Goal: Find specific page/section: Find specific page/section

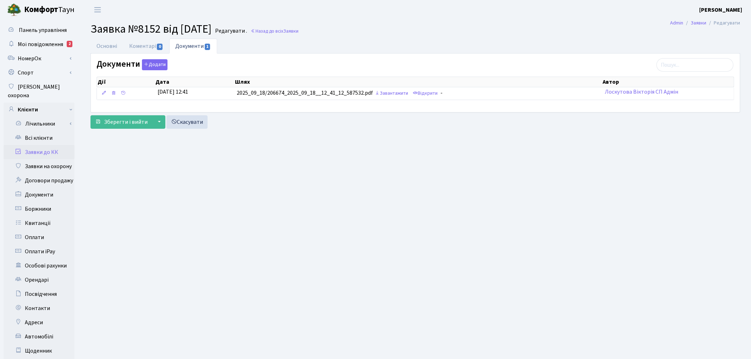
click at [55, 145] on link "Заявки до КК" at bounding box center [39, 152] width 71 height 14
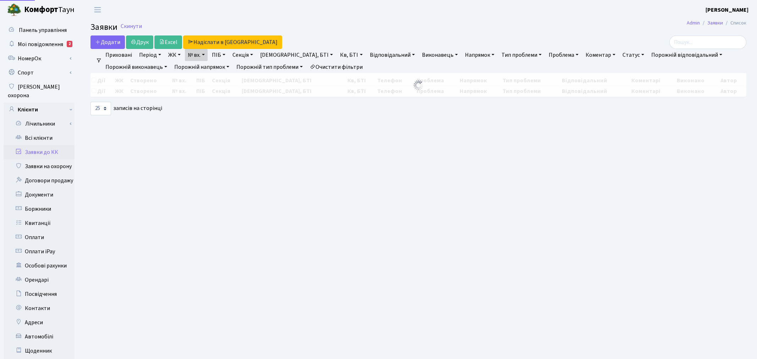
select select "25"
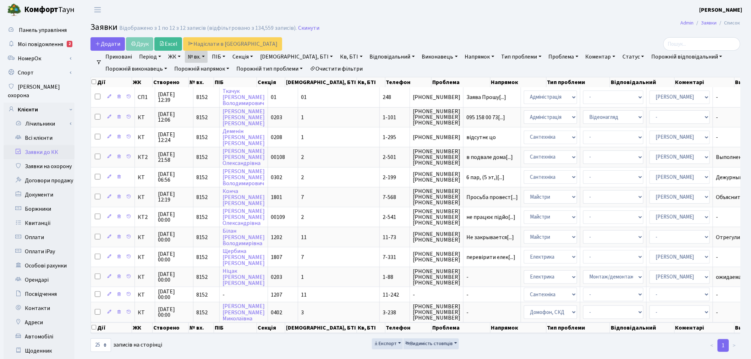
click at [187, 55] on link "№ вх." at bounding box center [196, 57] width 23 height 12
click at [204, 66] on input "8152" at bounding box center [206, 70] width 42 height 13
type input "7768"
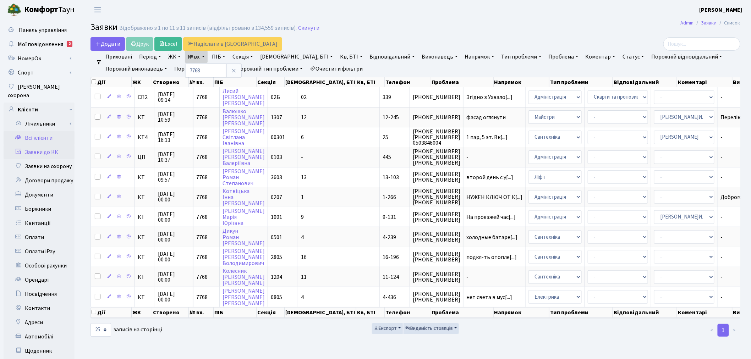
click at [48, 131] on link "Всі клієнти" at bounding box center [39, 138] width 71 height 14
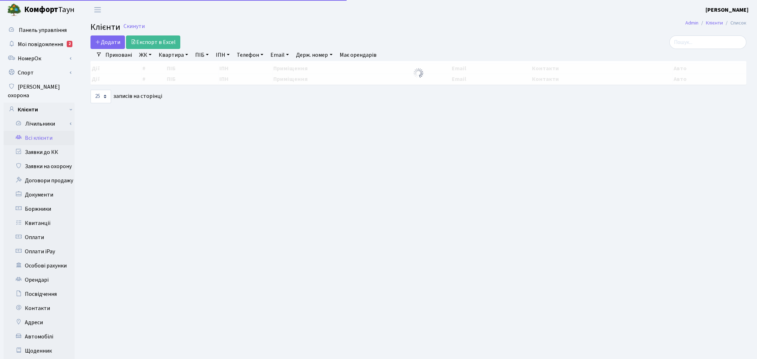
select select
select select "25"
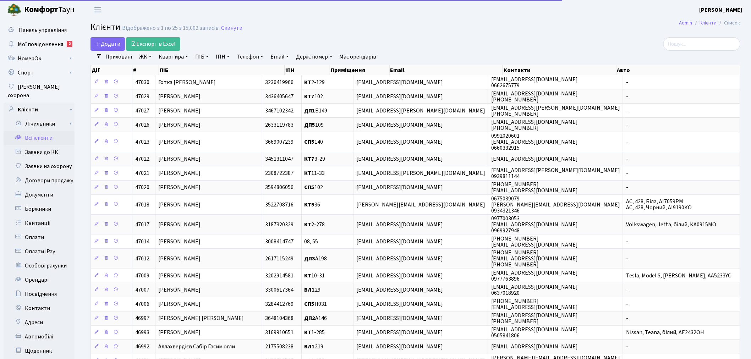
click at [147, 58] on link "ЖК" at bounding box center [145, 57] width 18 height 12
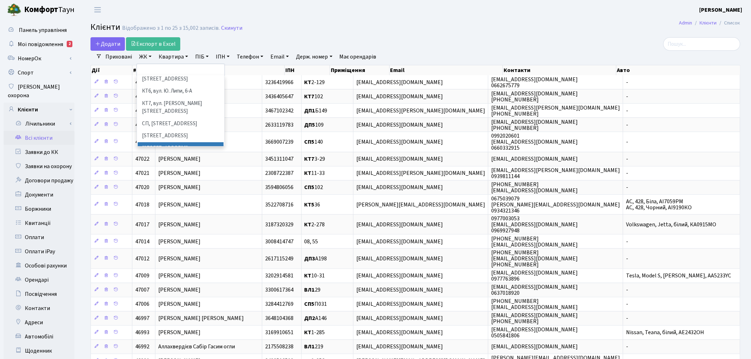
scroll to position [79, 0]
click at [171, 131] on li "[STREET_ADDRESS]" at bounding box center [181, 137] width 86 height 12
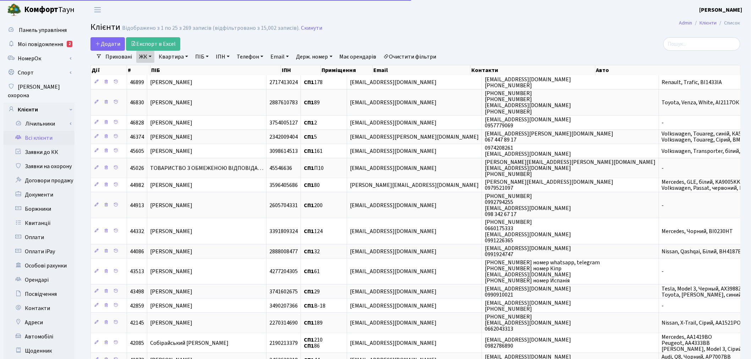
click at [182, 58] on link "Квартира" at bounding box center [173, 57] width 35 height 12
type input "125"
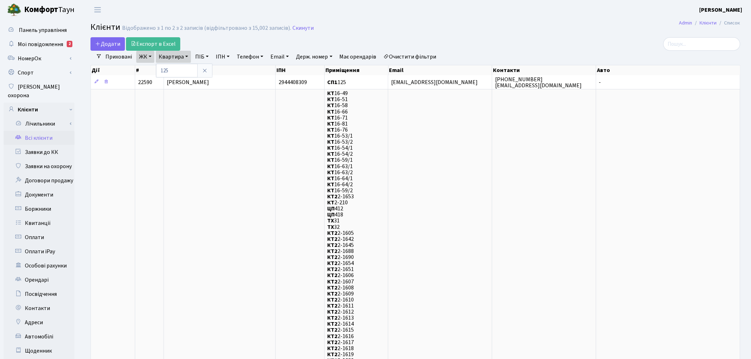
click at [50, 131] on link "Всі клієнти" at bounding box center [39, 138] width 71 height 14
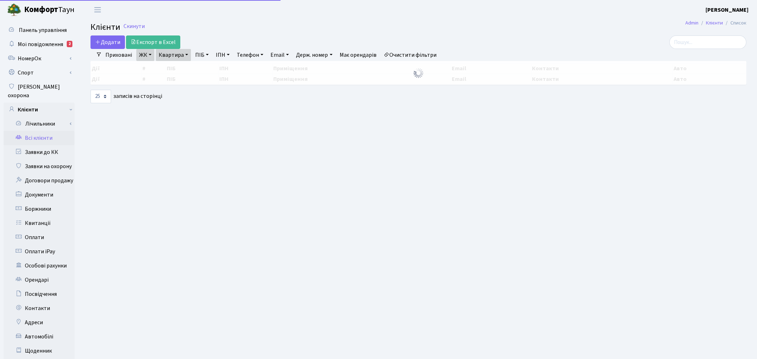
select select "25"
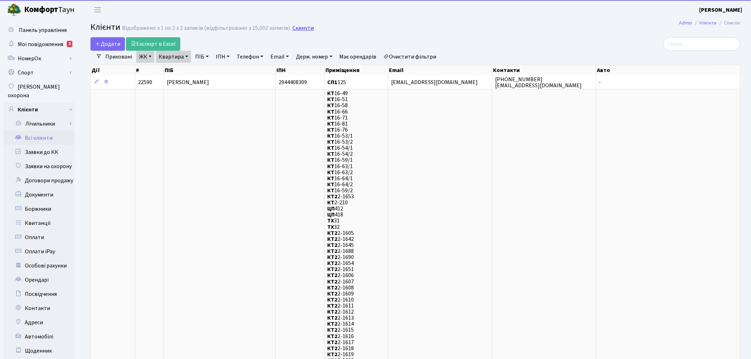
click at [299, 27] on link "Скинути" at bounding box center [302, 28] width 21 height 7
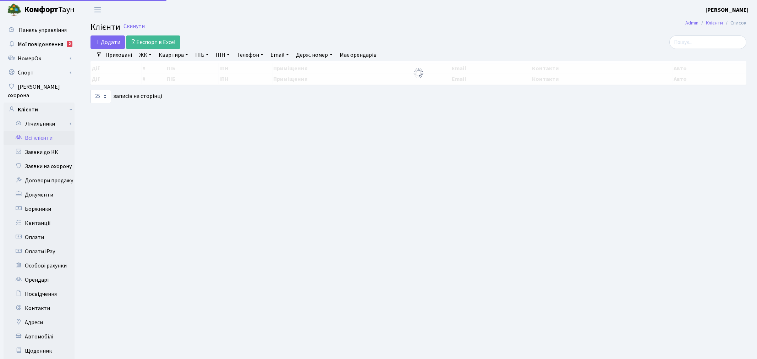
select select "25"
click at [716, 41] on input "search" at bounding box center [701, 41] width 77 height 13
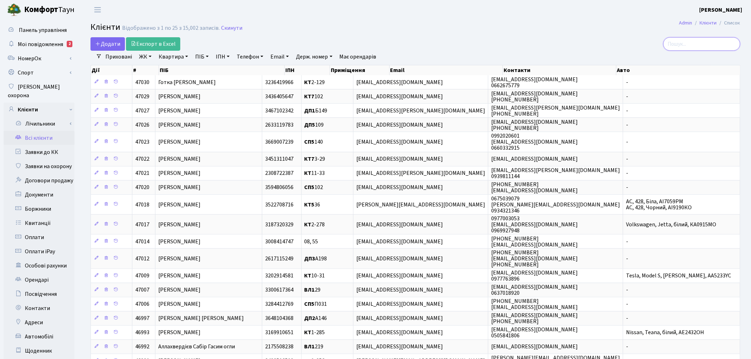
paste input "Alex Team <betbk1@gmail.com>"
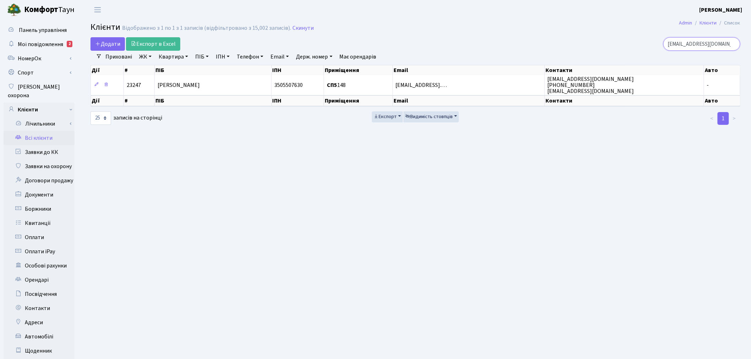
type input "betbk1@gmail.com"
click at [296, 29] on link "Скинути" at bounding box center [302, 28] width 21 height 7
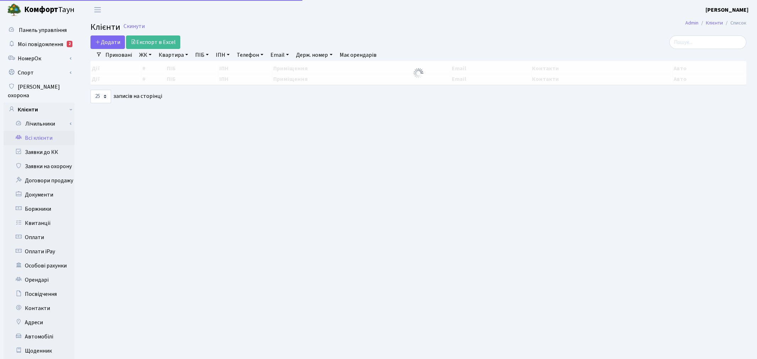
select select
select select "25"
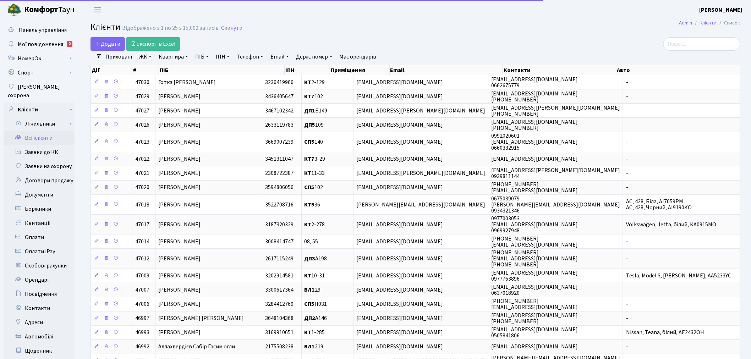
click at [151, 58] on link "ЖК" at bounding box center [145, 57] width 18 height 12
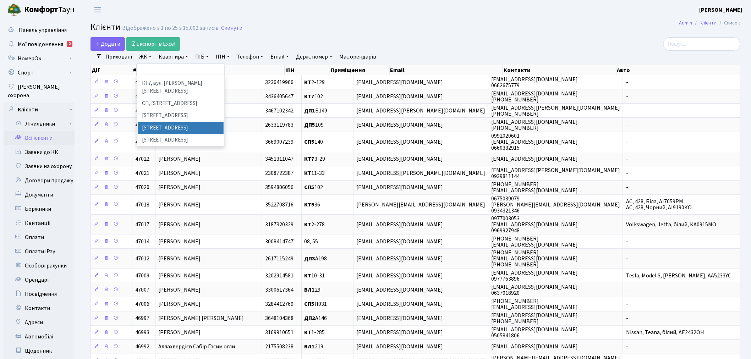
scroll to position [118, 0]
click at [185, 153] on li "СП6, [STREET_ADDRESS]" at bounding box center [181, 159] width 86 height 12
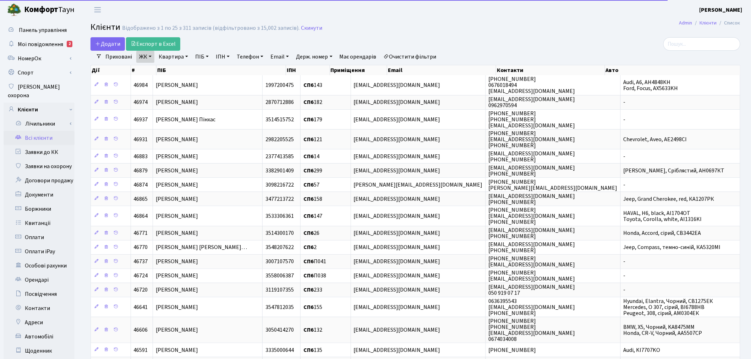
click at [180, 54] on link "Квартира" at bounding box center [173, 57] width 35 height 12
click at [180, 68] on input "text" at bounding box center [177, 70] width 42 height 13
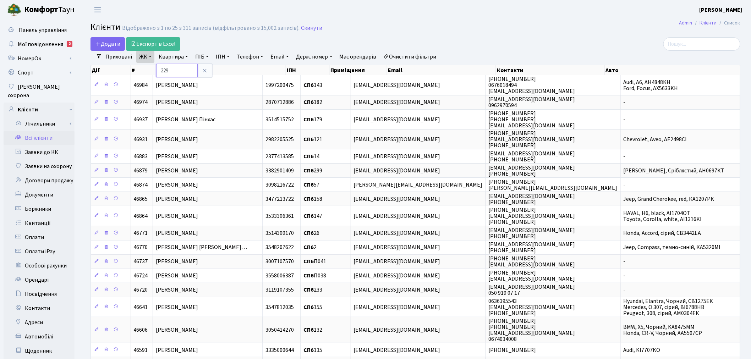
type input "229"
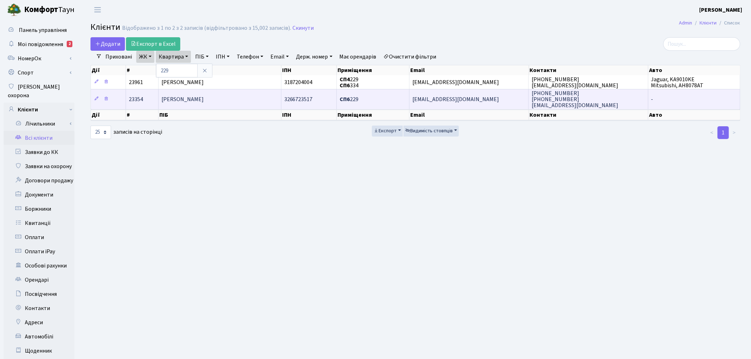
click at [438, 99] on span "valera89131@gmail.com" at bounding box center [455, 99] width 87 height 8
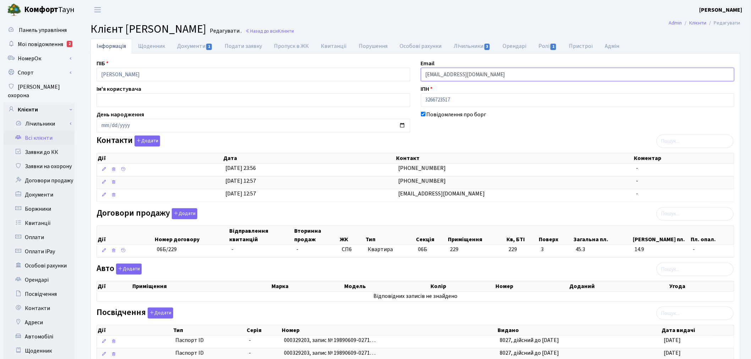
drag, startPoint x: 488, startPoint y: 77, endPoint x: 414, endPoint y: 74, distance: 73.5
click at [414, 74] on div "ПІБ Іванов Валерій Павлович Email valera89131@gmail.com Ім'я користувача ІПН 32…" at bounding box center [415, 268] width 648 height 419
click at [41, 131] on link "Всі клієнти" at bounding box center [39, 138] width 71 height 14
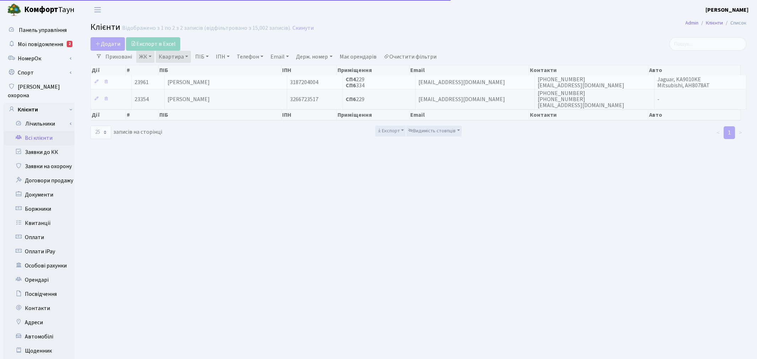
select select "25"
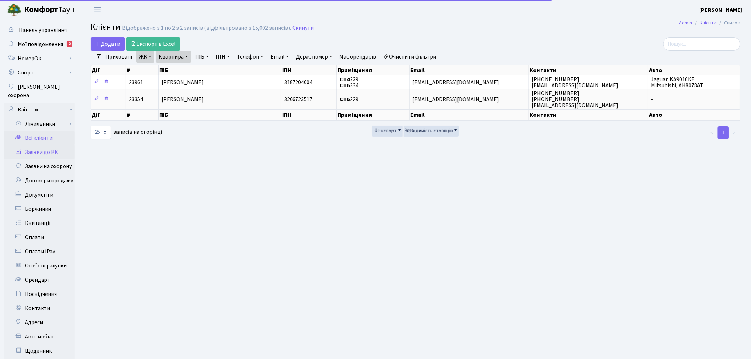
click at [55, 145] on link "Заявки до КК" at bounding box center [39, 152] width 71 height 14
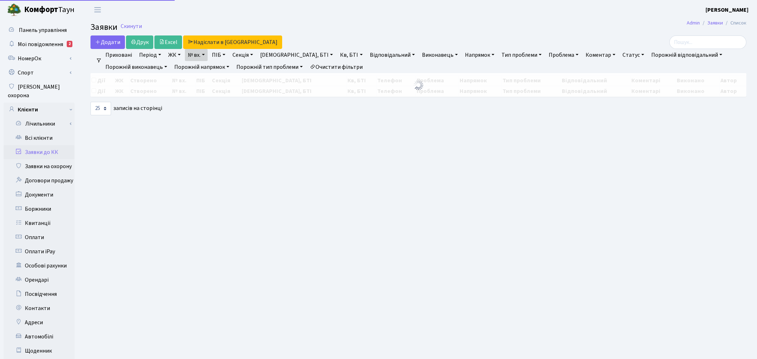
select select "25"
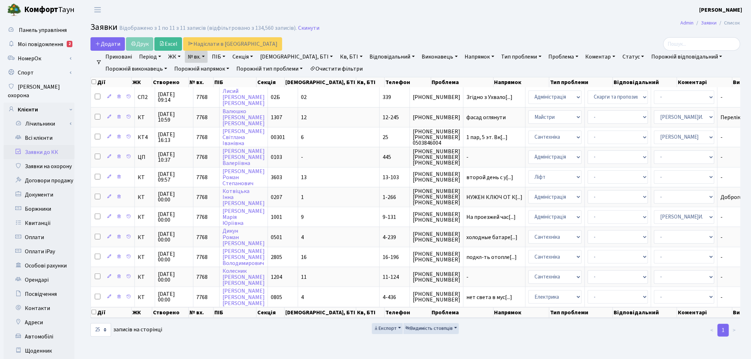
click at [203, 57] on link "№ вх." at bounding box center [196, 57] width 23 height 12
click at [203, 70] on input "7768" at bounding box center [206, 70] width 42 height 13
type input "8151"
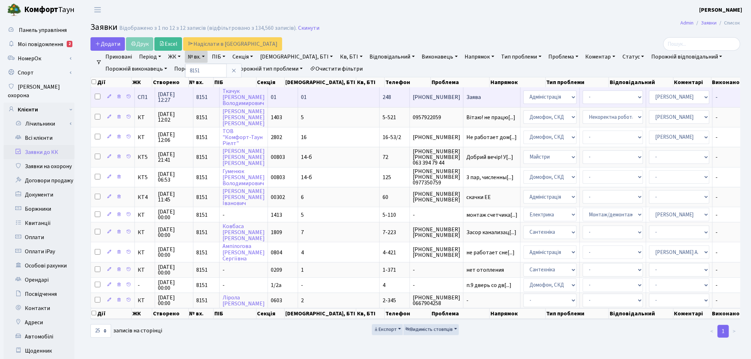
click at [466, 97] on span "Заява" at bounding box center [491, 97] width 51 height 6
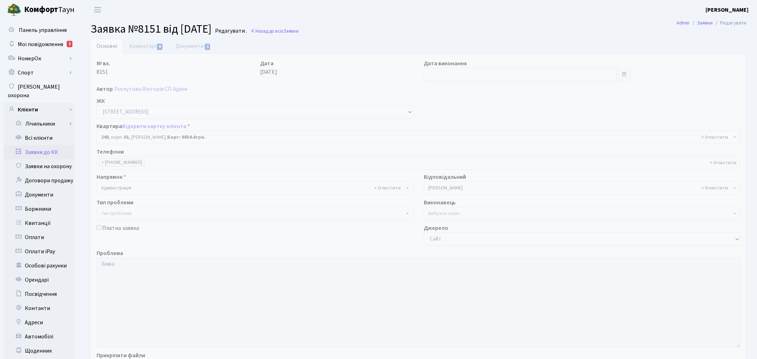
select select "20173"
click at [186, 46] on link "Документи 1" at bounding box center [193, 46] width 48 height 15
select select "25"
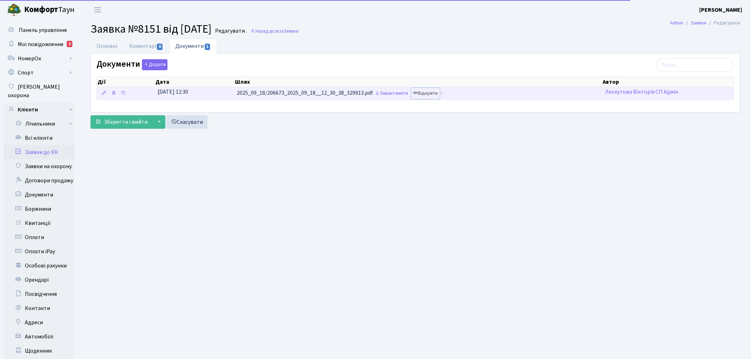
click at [429, 96] on link "Відкрити" at bounding box center [425, 93] width 28 height 11
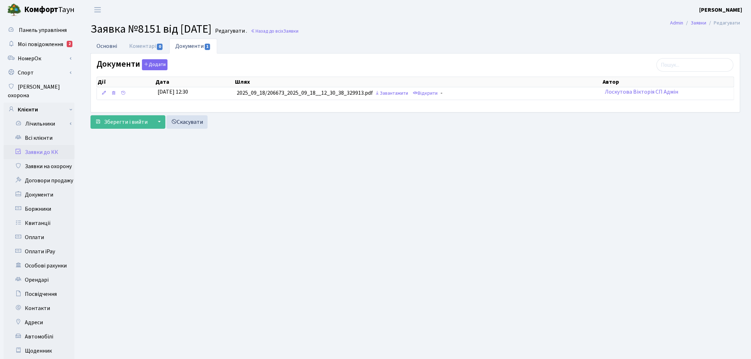
click at [104, 46] on link "Основні" at bounding box center [106, 46] width 33 height 15
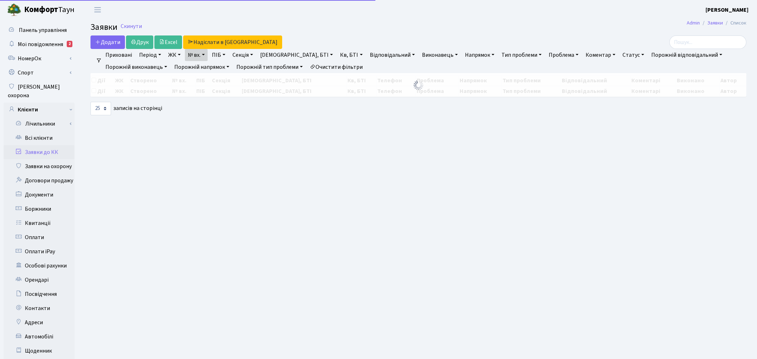
select select "25"
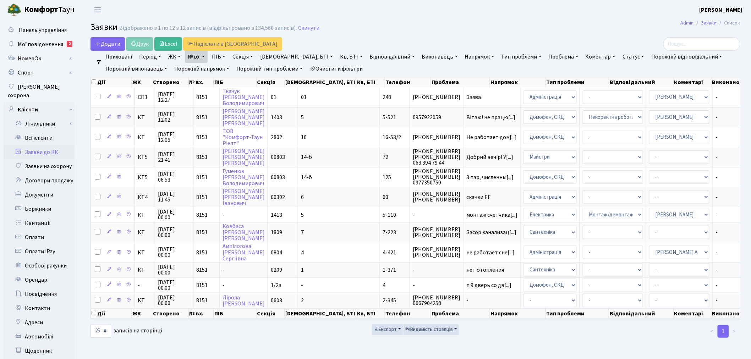
click at [204, 57] on link "№ вх." at bounding box center [196, 57] width 23 height 12
click at [208, 66] on input "8151" at bounding box center [206, 70] width 42 height 13
type input "8152"
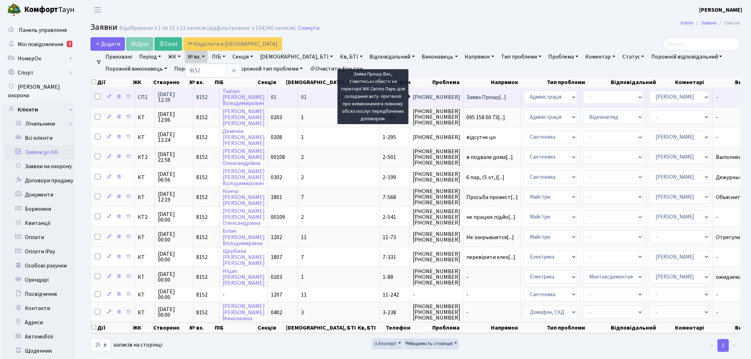
click at [466, 96] on span "Заява Прошу[...]" at bounding box center [486, 97] width 40 height 8
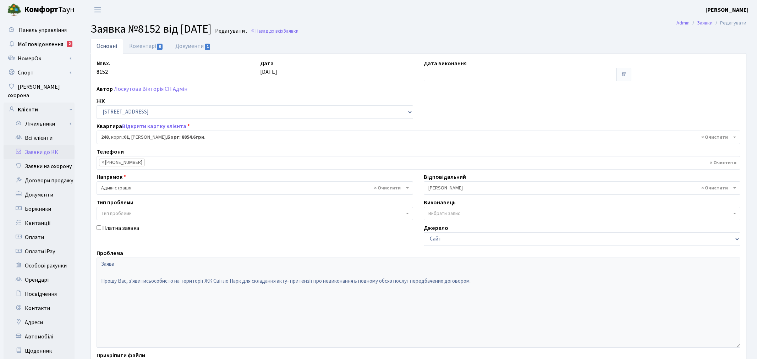
select select "20173"
click at [186, 45] on link "Документи 1" at bounding box center [193, 46] width 48 height 15
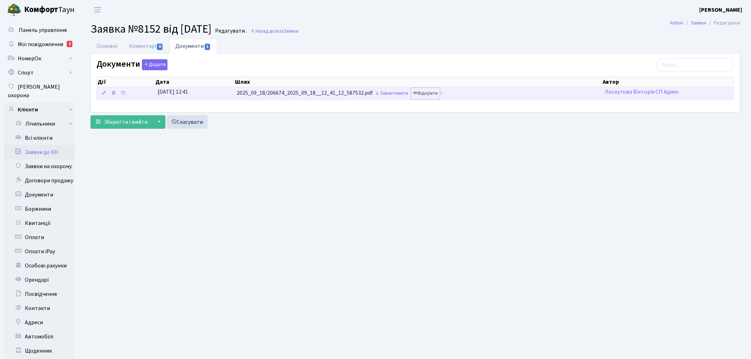
click at [422, 93] on link "Відкрити" at bounding box center [425, 93] width 28 height 11
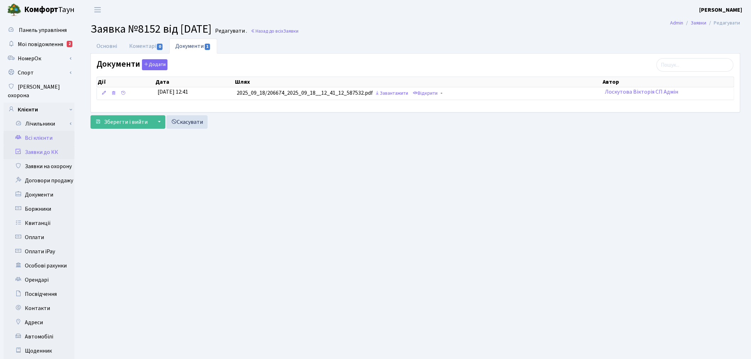
click at [44, 131] on link "Всі клієнти" at bounding box center [39, 138] width 71 height 14
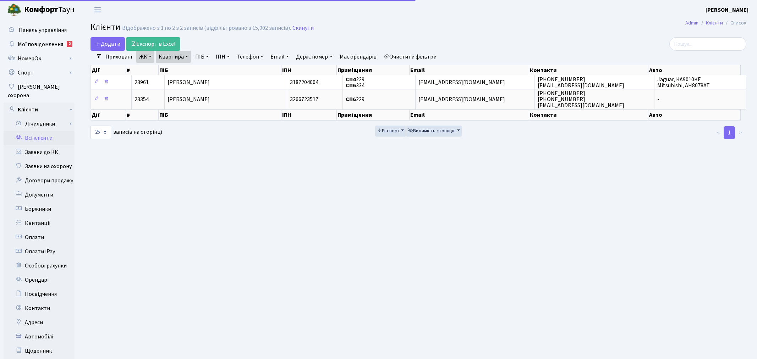
select select "25"
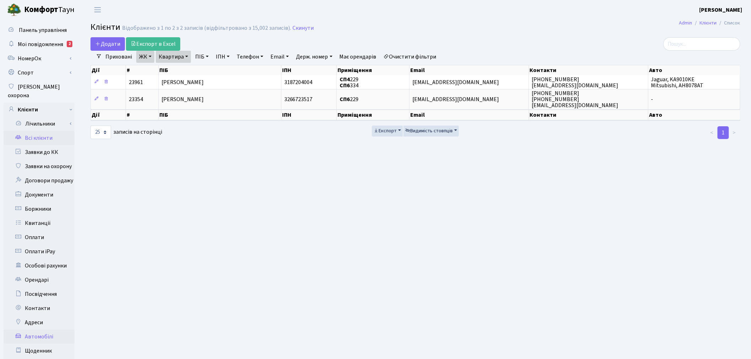
click at [52, 330] on link "Автомобілі" at bounding box center [39, 337] width 71 height 14
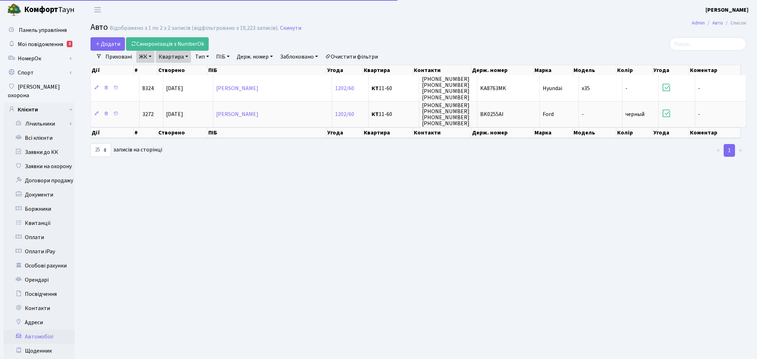
select select "25"
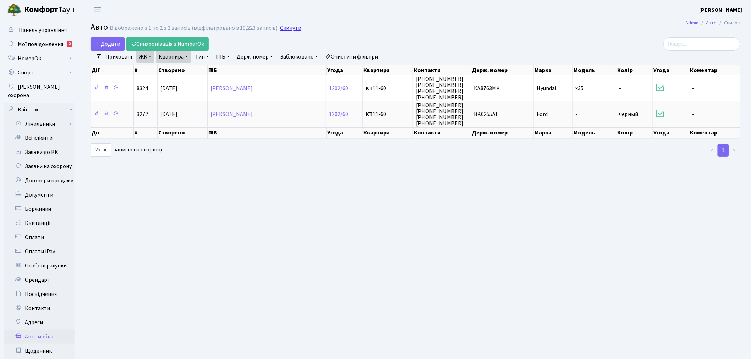
click at [283, 29] on link "Скинути" at bounding box center [290, 28] width 21 height 7
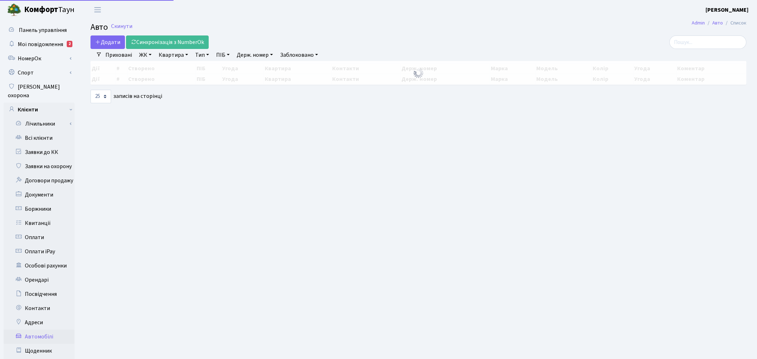
select select "25"
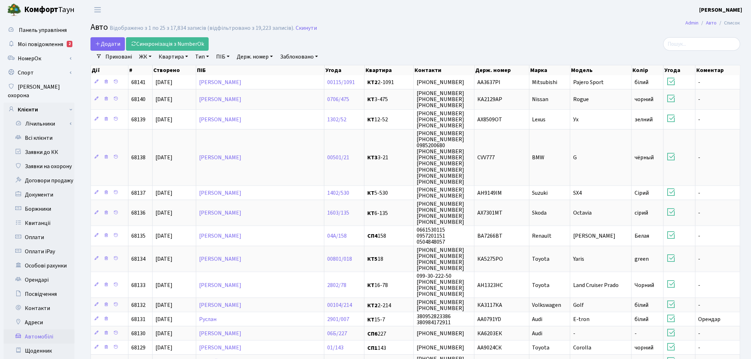
click at [253, 59] on link "Держ. номер" at bounding box center [255, 57] width 42 height 12
click at [258, 66] on input "text" at bounding box center [255, 70] width 42 height 13
paste input "КА4787ЕХ"
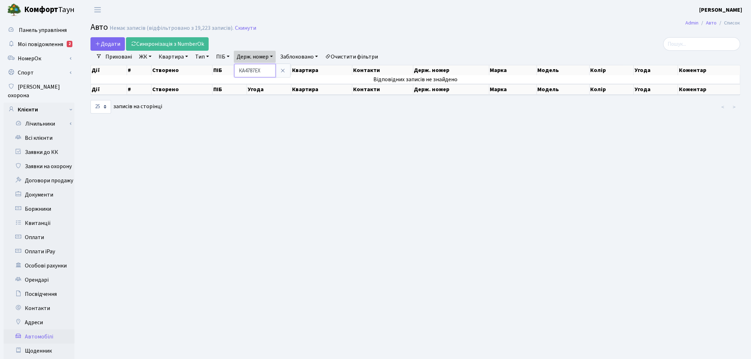
click at [247, 68] on input "КА4787ЕХ" at bounding box center [255, 70] width 42 height 13
type input "4787"
